Goal: Task Accomplishment & Management: Manage account settings

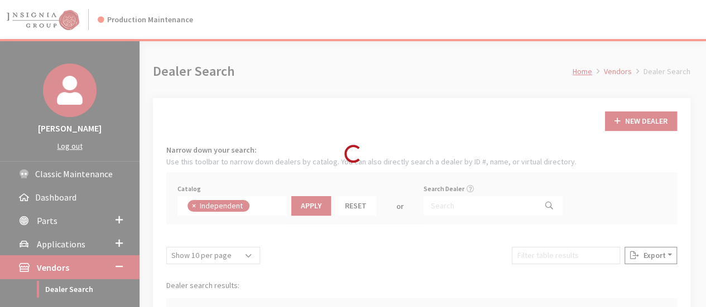
scroll to position [80, 0]
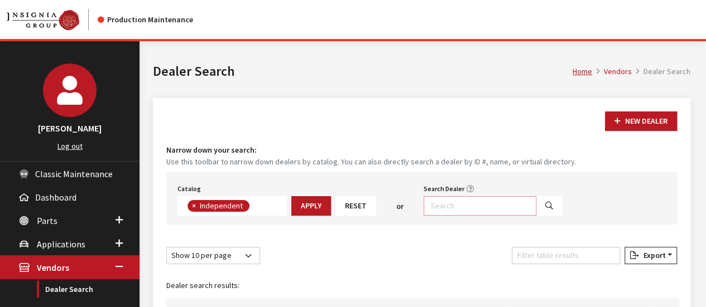
click at [468, 203] on input "Search Dealer" at bounding box center [479, 206] width 113 height 20
type input "elco"
select select
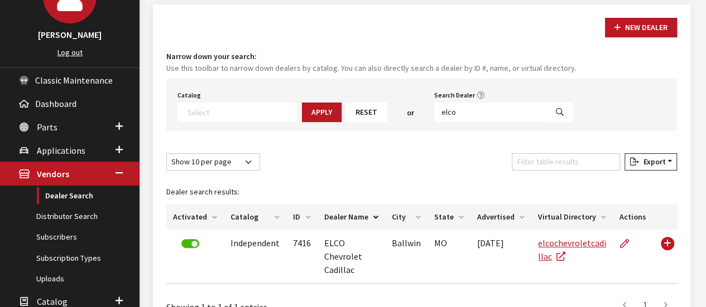
scroll to position [184, 0]
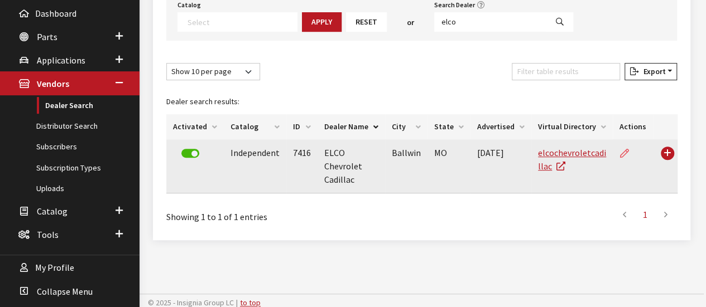
click at [625, 152] on icon at bounding box center [624, 154] width 9 height 9
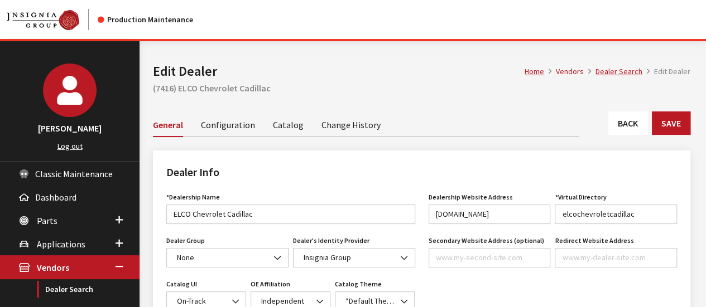
click at [615, 123] on link "Back" at bounding box center [627, 123] width 39 height 23
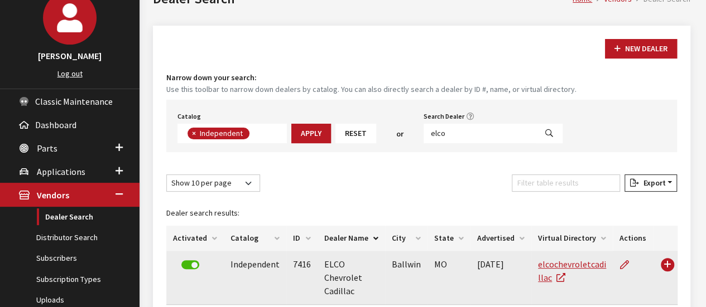
scroll to position [112, 0]
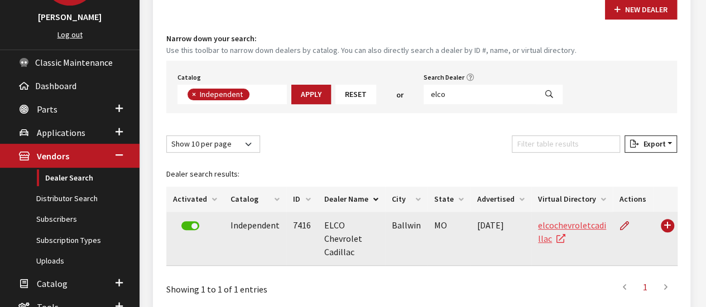
click at [551, 223] on link "elcochevroletcadillac" at bounding box center [572, 232] width 68 height 25
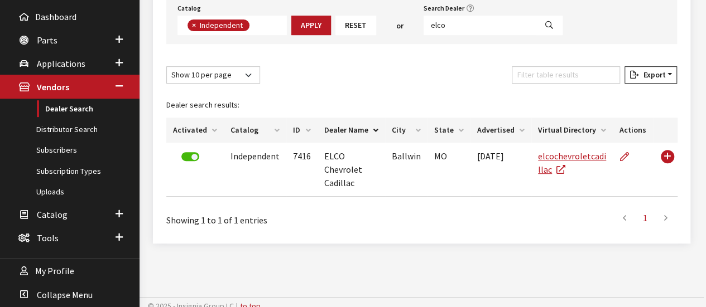
scroll to position [184, 0]
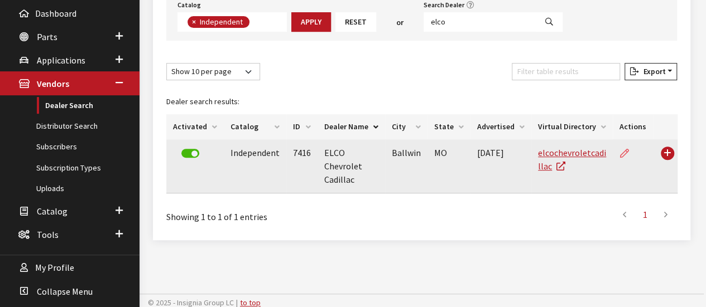
click at [623, 150] on icon at bounding box center [624, 154] width 9 height 9
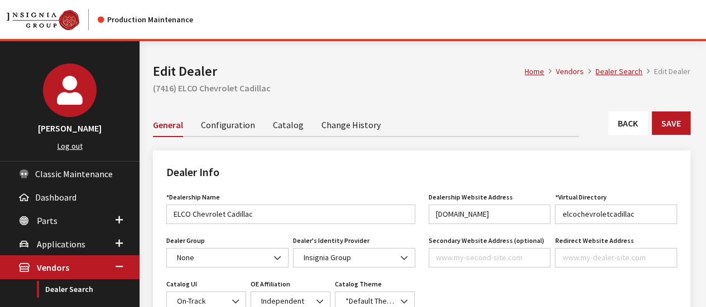
click at [238, 124] on link "Configuration" at bounding box center [228, 124] width 54 height 23
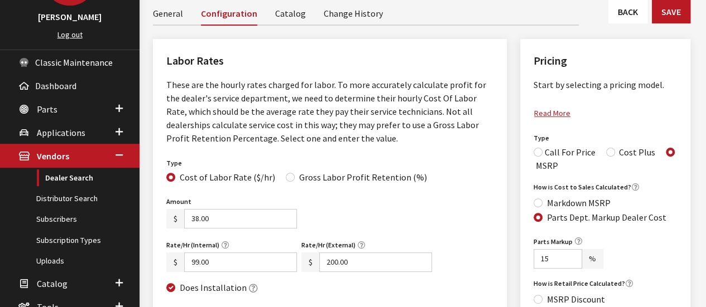
scroll to position [223, 0]
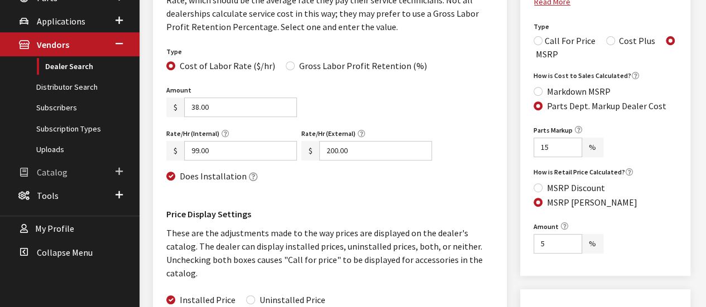
click at [62, 167] on span "Catalog" at bounding box center [52, 172] width 31 height 11
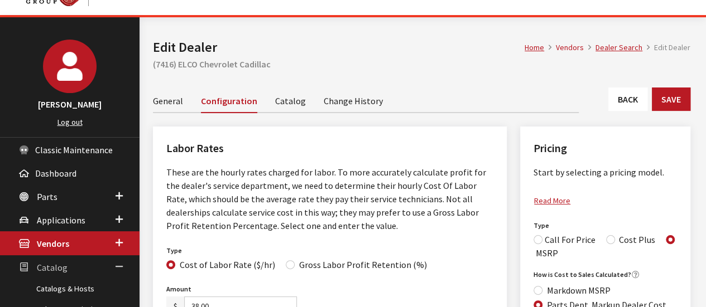
scroll to position [0, 0]
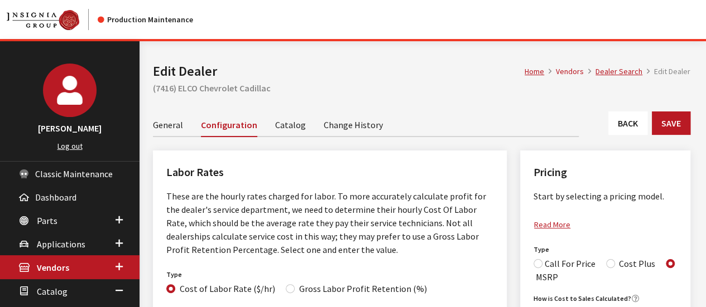
click at [578, 74] on li "Vendors" at bounding box center [564, 72] width 40 height 12
click at [536, 70] on link "Home" at bounding box center [534, 71] width 20 height 10
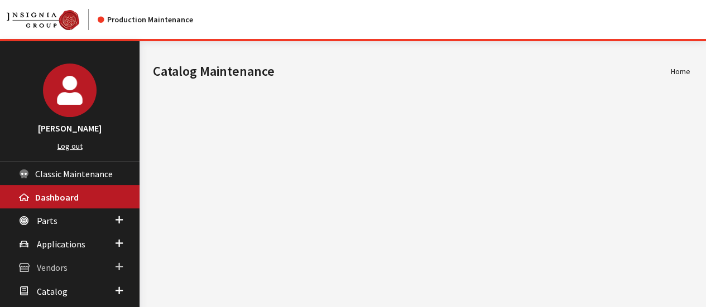
click at [55, 268] on span "Vendors" at bounding box center [52, 268] width 31 height 11
click at [57, 265] on span "Vendors" at bounding box center [52, 268] width 31 height 11
click at [45, 266] on span "Vendors" at bounding box center [52, 268] width 31 height 11
click at [57, 286] on link "Dealer Search" at bounding box center [69, 290] width 139 height 21
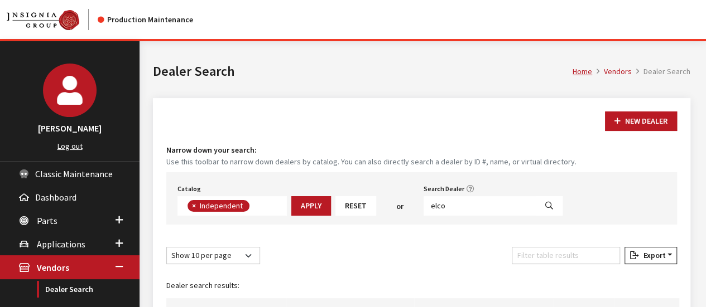
scroll to position [81, 0]
type input "elco"
click at [536, 201] on button "Search" at bounding box center [549, 206] width 27 height 20
select select
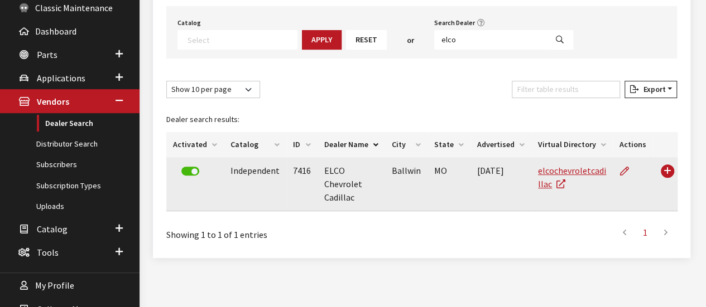
scroll to position [167, 0]
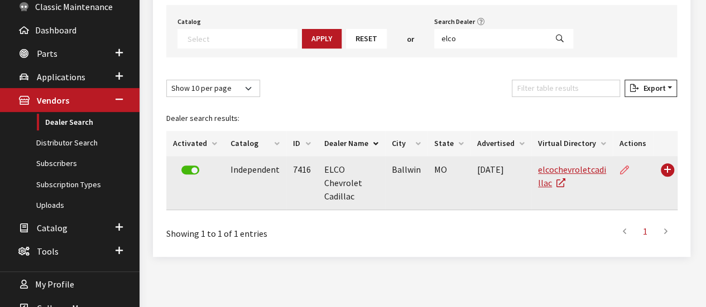
click at [627, 169] on icon at bounding box center [624, 170] width 9 height 9
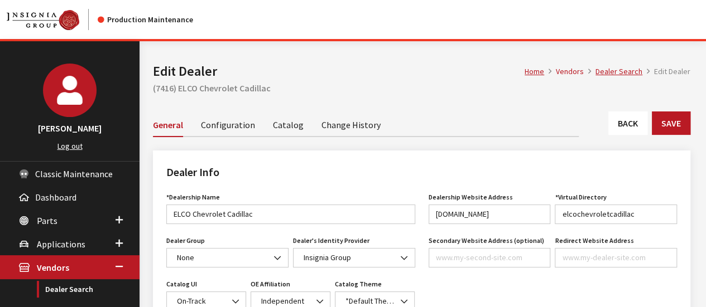
click at [632, 124] on link "Back" at bounding box center [627, 123] width 39 height 23
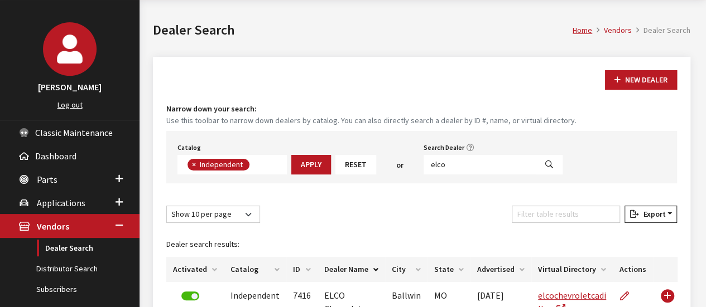
scroll to position [112, 0]
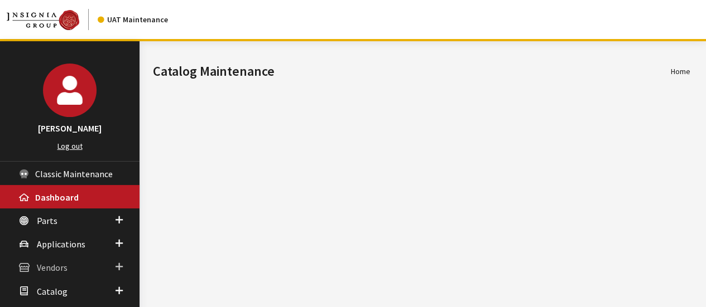
click at [46, 264] on span "Vendors" at bounding box center [52, 268] width 31 height 11
click at [56, 287] on link "Dealer Search" at bounding box center [69, 290] width 139 height 21
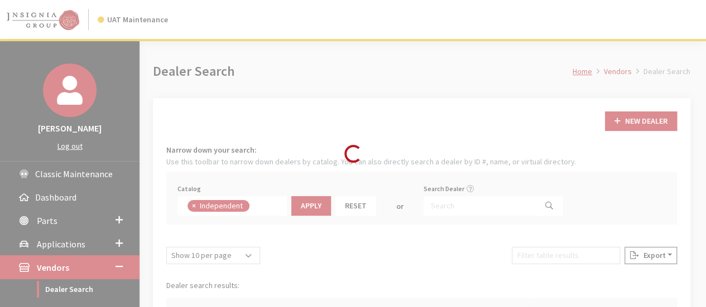
scroll to position [81, 0]
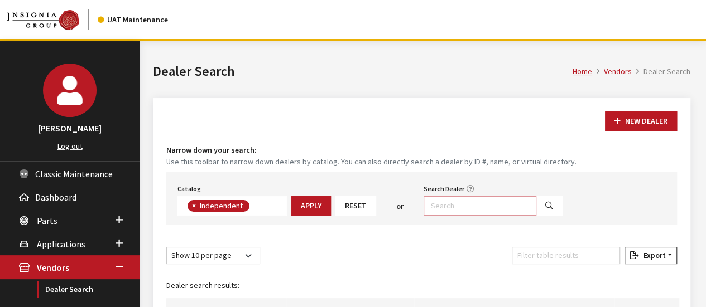
click at [435, 205] on input "Search Dealer" at bounding box center [479, 206] width 113 height 20
type input "elco"
select select
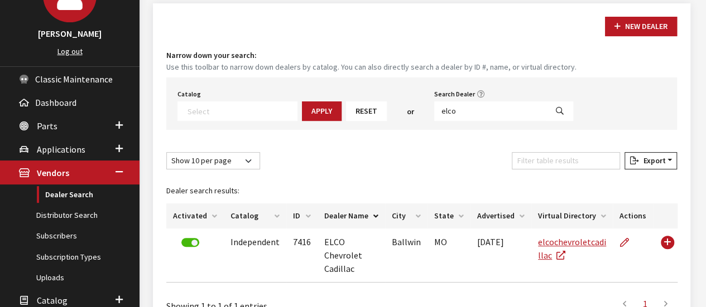
scroll to position [112, 0]
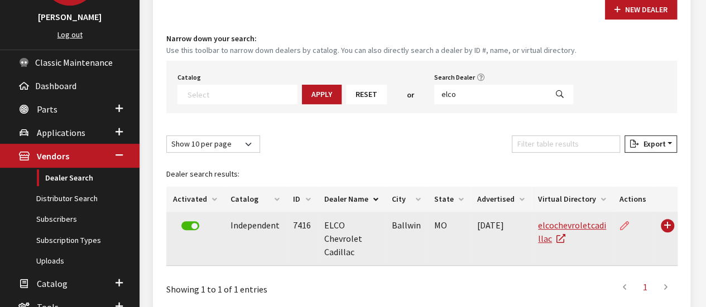
click at [622, 228] on icon at bounding box center [624, 226] width 9 height 9
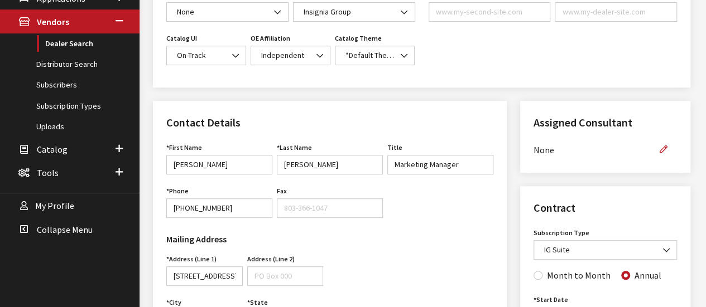
scroll to position [167, 0]
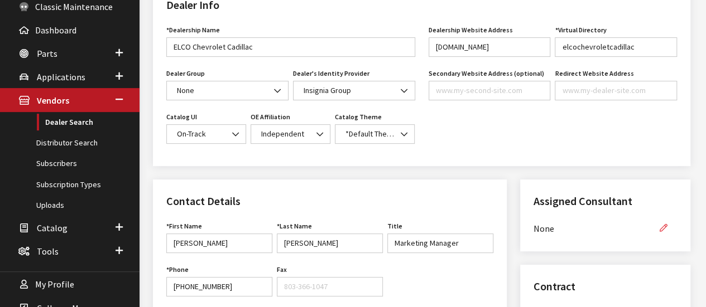
click at [663, 225] on icon "button" at bounding box center [664, 229] width 8 height 8
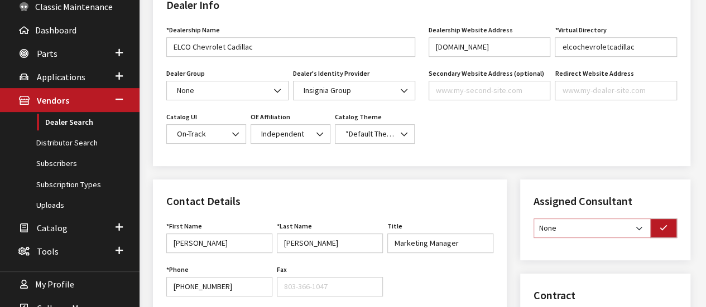
click at [649, 228] on select "None [PERSON_NAME] [PERSON_NAME] [PERSON_NAME] [PERSON_NAME] [PERSON_NAME]" at bounding box center [591, 229] width 117 height 20
select select "33"
click at [533, 219] on select "None [PERSON_NAME] [PERSON_NAME] [PERSON_NAME] [PERSON_NAME] [PERSON_NAME]" at bounding box center [591, 229] width 117 height 20
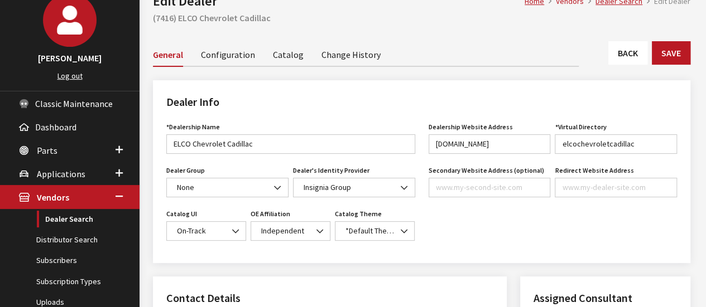
scroll to position [0, 0]
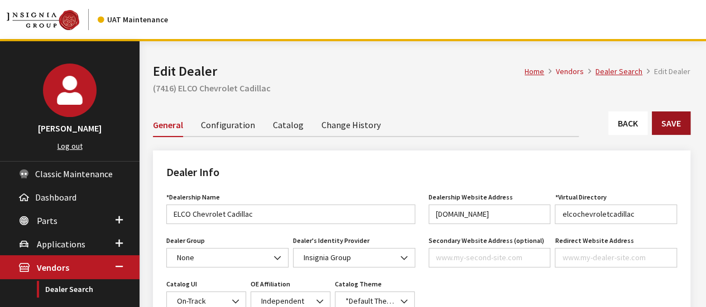
click at [676, 121] on button "Save" at bounding box center [671, 123] width 38 height 23
click at [75, 174] on span "Classic Maintenance" at bounding box center [74, 174] width 78 height 11
click at [77, 173] on span "Classic Maintenance" at bounding box center [74, 174] width 78 height 11
